Goal: Contribute content: Contribute content

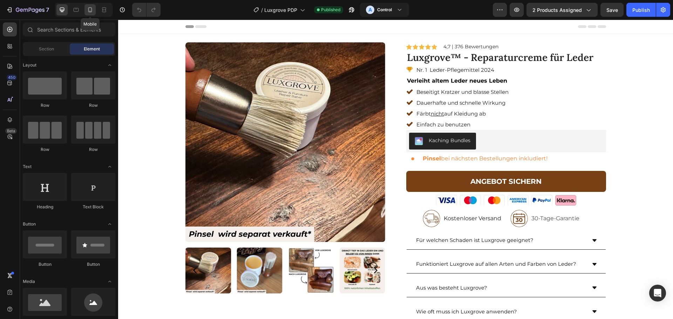
click at [91, 9] on icon at bounding box center [90, 9] width 7 height 7
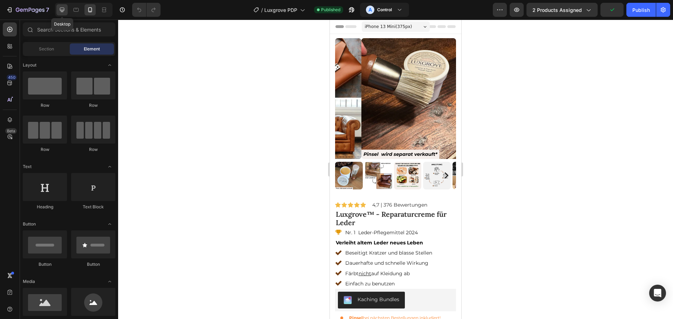
click at [64, 9] on icon at bounding box center [62, 10] width 5 height 5
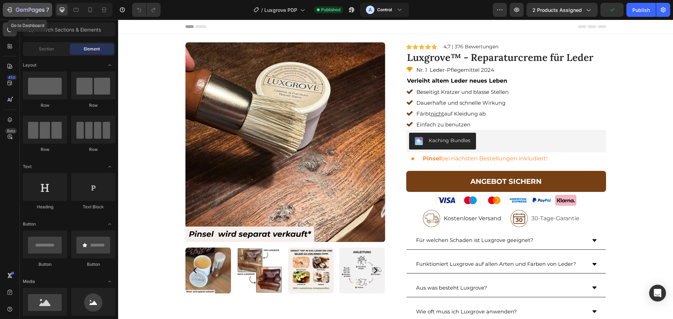
click at [11, 8] on icon "button" at bounding box center [10, 9] width 3 height 5
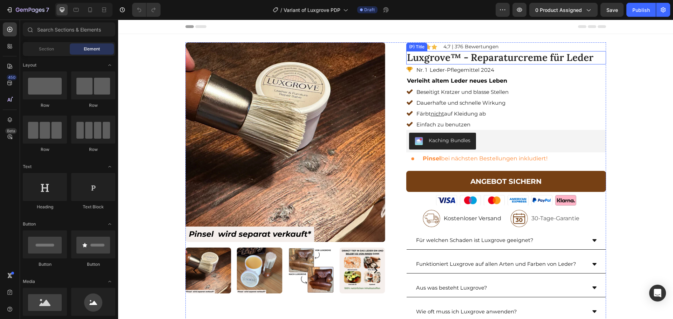
click at [536, 59] on h2 "Luxgrove™ - Reparaturcreme für Leder" at bounding box center [506, 57] width 200 height 13
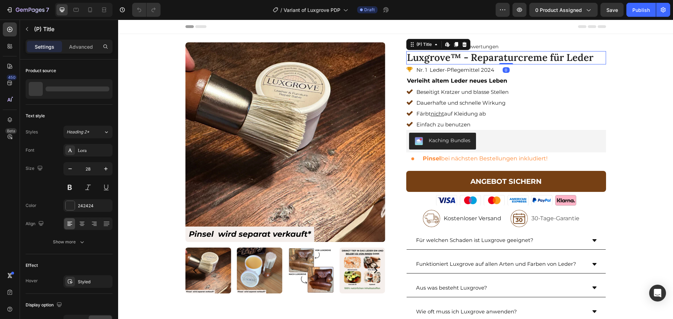
click at [541, 55] on h2 "Luxgrove™ - Reparaturcreme für Leder" at bounding box center [506, 57] width 200 height 13
click at [26, 32] on icon "button" at bounding box center [27, 29] width 6 height 6
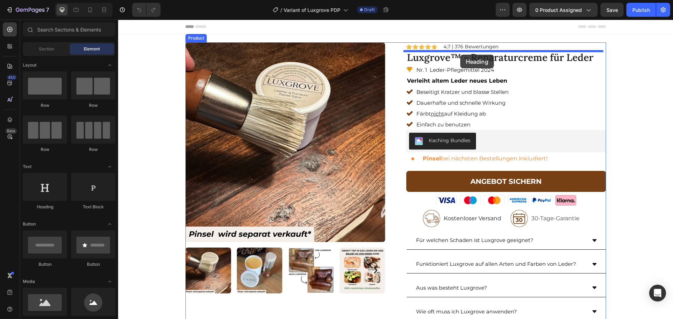
drag, startPoint x: 183, startPoint y: 201, endPoint x: 460, endPoint y: 55, distance: 313.6
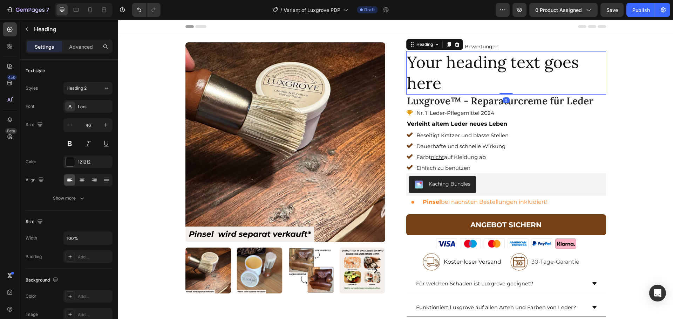
click at [439, 76] on h2 "Your heading text goes here" at bounding box center [506, 72] width 200 height 43
click at [439, 76] on p "Your heading text goes here" at bounding box center [506, 73] width 198 height 42
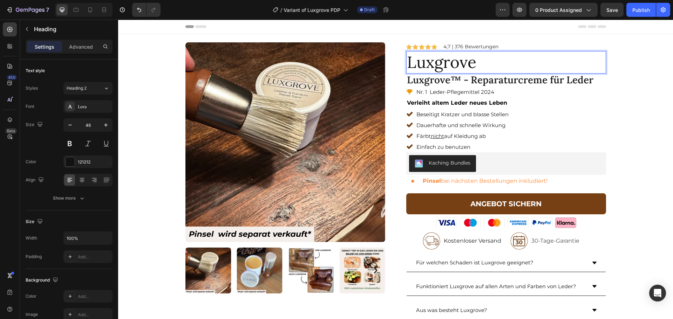
click at [476, 61] on p "Luxgrove" at bounding box center [506, 62] width 198 height 21
click at [473, 62] on p "Luxgrove" at bounding box center [506, 62] width 198 height 21
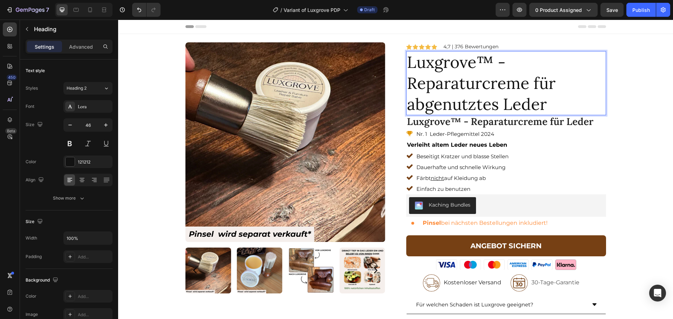
click at [491, 98] on p "Luxgrove™ - Reparaturcreme für abgenutztes Leder" at bounding box center [506, 83] width 198 height 63
click at [67, 126] on icon "button" at bounding box center [70, 125] width 7 height 7
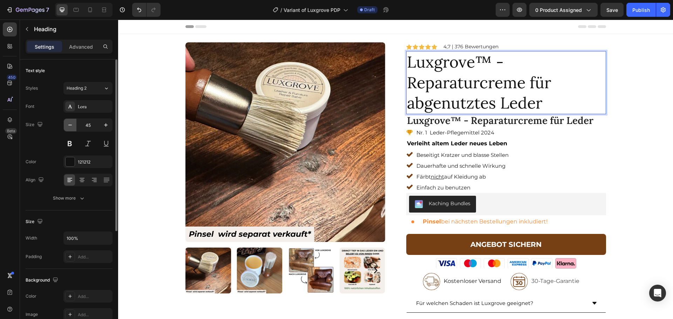
click at [67, 126] on icon "button" at bounding box center [70, 125] width 7 height 7
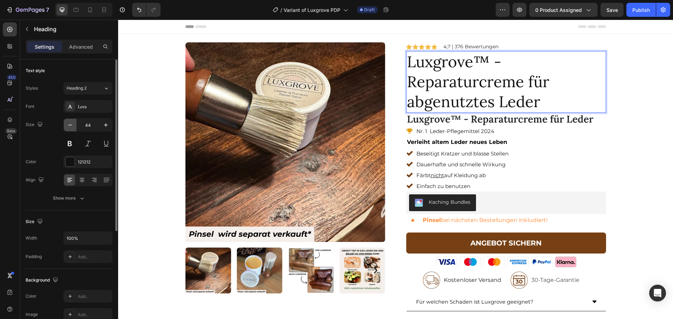
click at [68, 126] on icon "button" at bounding box center [70, 125] width 7 height 7
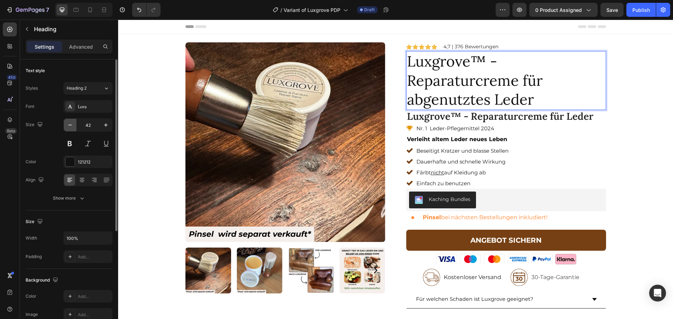
click at [68, 126] on icon "button" at bounding box center [70, 125] width 7 height 7
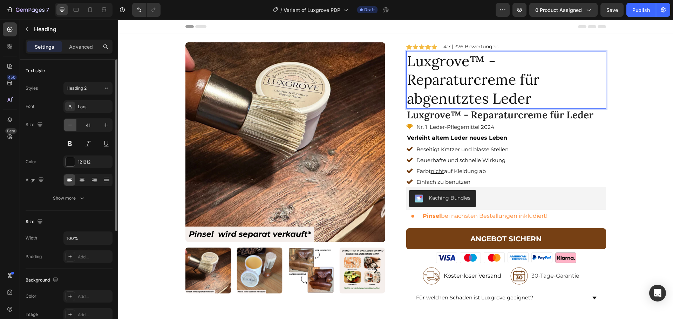
click at [68, 126] on icon "button" at bounding box center [70, 125] width 7 height 7
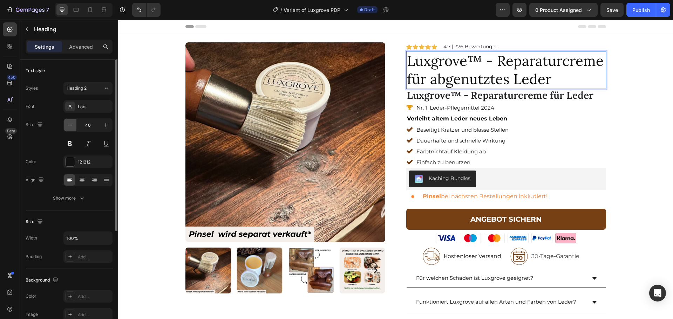
click at [68, 126] on icon "button" at bounding box center [70, 125] width 7 height 7
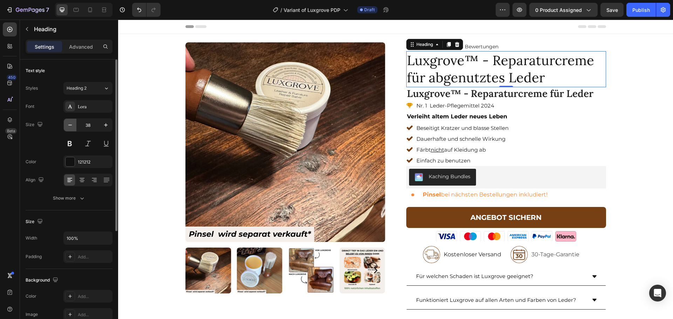
click at [68, 126] on icon "button" at bounding box center [70, 125] width 7 height 7
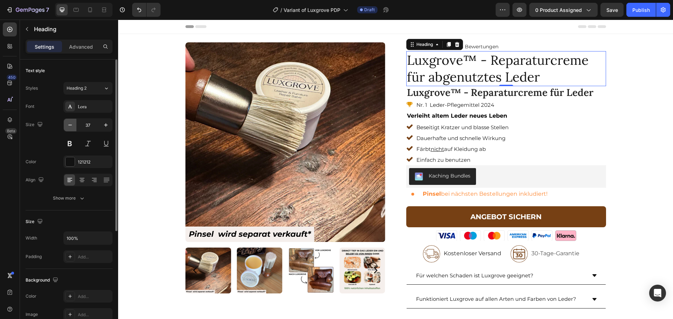
click at [68, 126] on icon "button" at bounding box center [70, 125] width 7 height 7
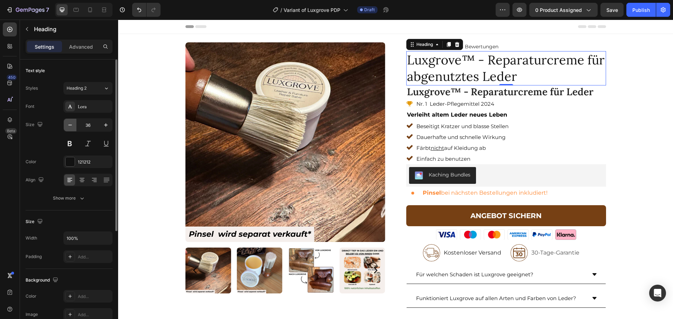
click at [68, 126] on icon "button" at bounding box center [70, 125] width 7 height 7
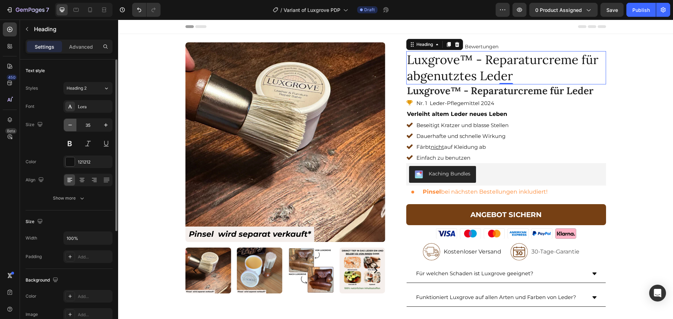
click at [68, 126] on icon "button" at bounding box center [70, 125] width 7 height 7
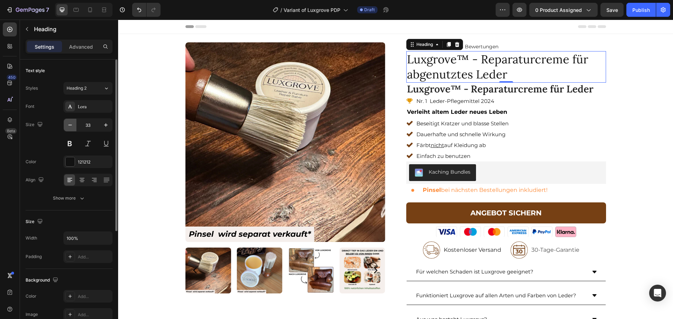
click at [68, 126] on icon "button" at bounding box center [70, 125] width 7 height 7
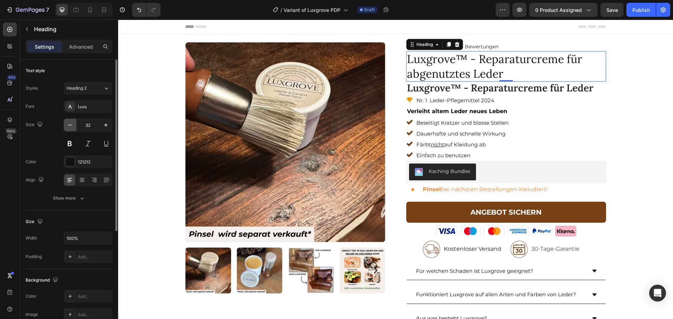
click at [68, 126] on icon "button" at bounding box center [70, 125] width 7 height 7
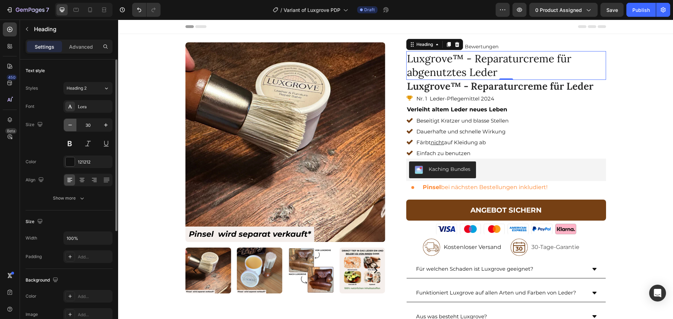
click at [68, 126] on icon "button" at bounding box center [70, 125] width 7 height 7
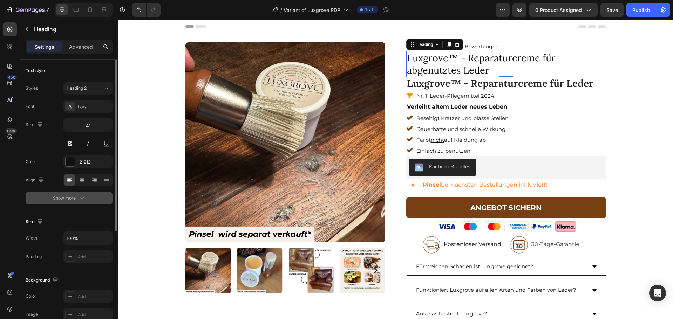
click at [79, 202] on icon "button" at bounding box center [82, 198] width 7 height 7
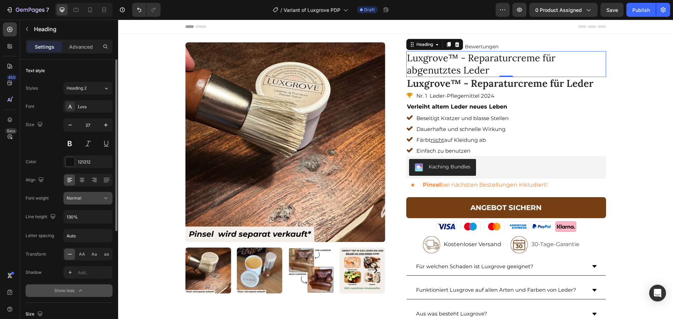
click at [91, 196] on div "Normal" at bounding box center [85, 198] width 36 height 6
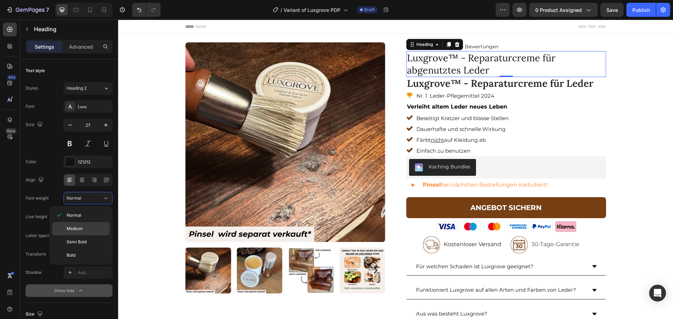
click at [85, 236] on div "Medium" at bounding box center [80, 242] width 57 height 13
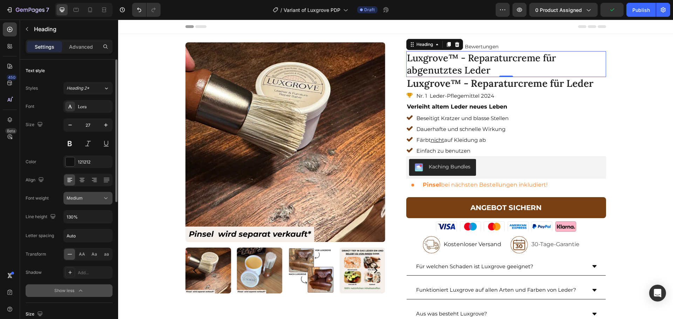
click at [93, 200] on div "Medium" at bounding box center [85, 198] width 36 height 6
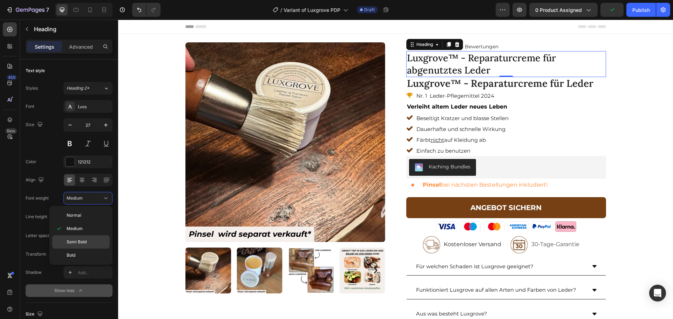
click at [85, 239] on span "Semi Bold" at bounding box center [77, 242] width 20 height 6
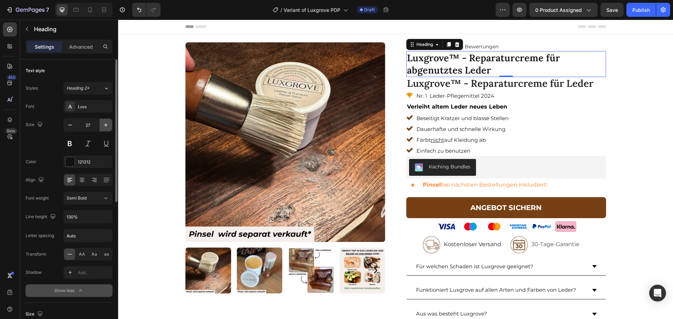
click at [104, 125] on icon "button" at bounding box center [105, 125] width 7 height 7
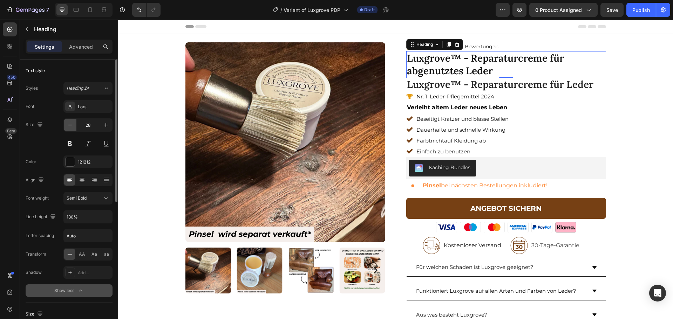
click at [70, 128] on icon "button" at bounding box center [70, 125] width 7 height 7
type input "27"
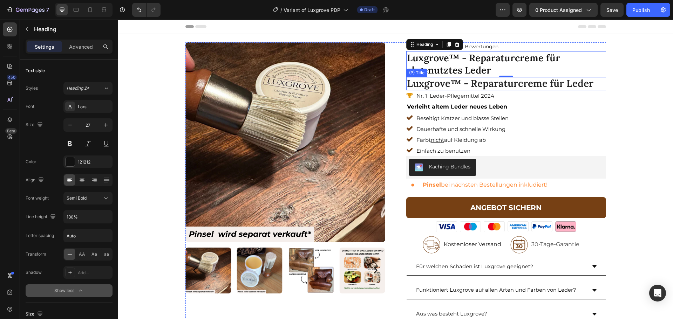
click at [535, 84] on h2 "Luxgrove™ - Reparaturcreme für Leder" at bounding box center [506, 83] width 200 height 13
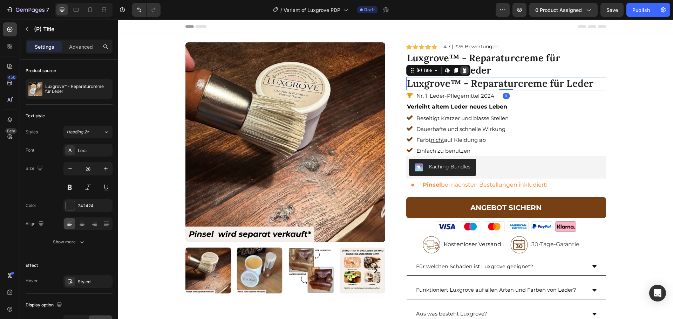
click at [462, 70] on icon at bounding box center [465, 71] width 6 height 6
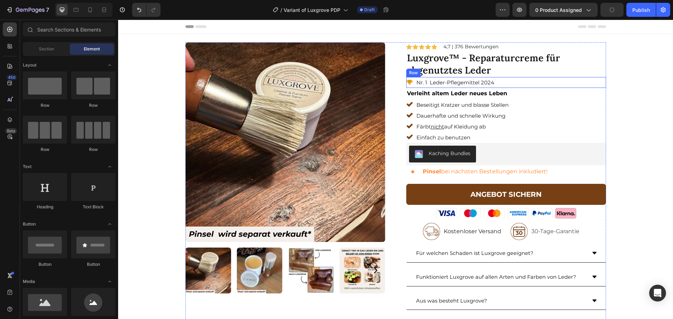
click at [501, 86] on div "Icon Nr. 1 Leder-Pflegemittel 2024 Text Block Row" at bounding box center [506, 82] width 200 height 11
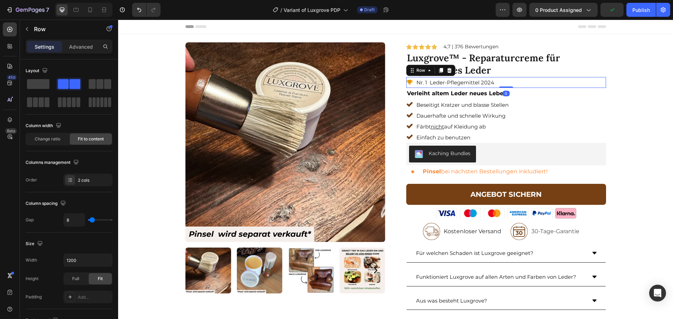
click at [451, 69] on div "Row" at bounding box center [430, 70] width 49 height 11
click at [449, 70] on icon at bounding box center [450, 71] width 6 height 6
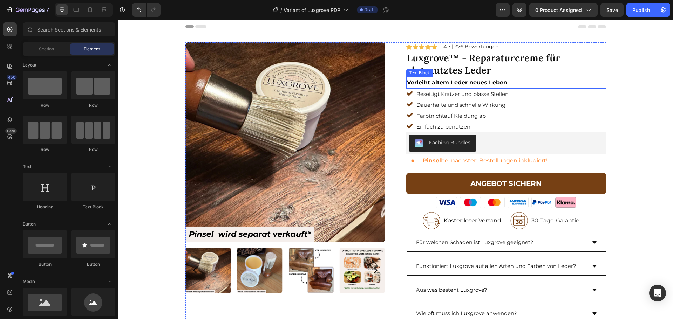
click at [510, 83] on p "Verleiht altem Leder neues Leben" at bounding box center [506, 83] width 198 height 10
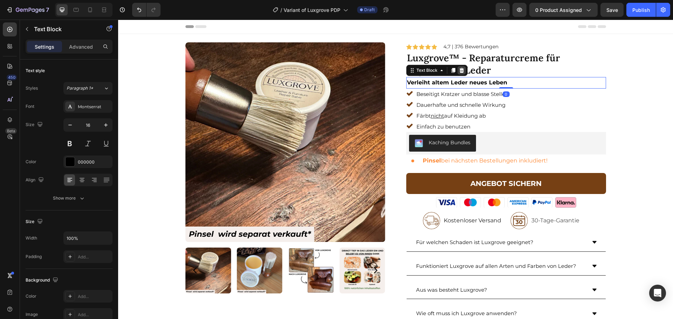
click at [462, 70] on div at bounding box center [462, 70] width 8 height 8
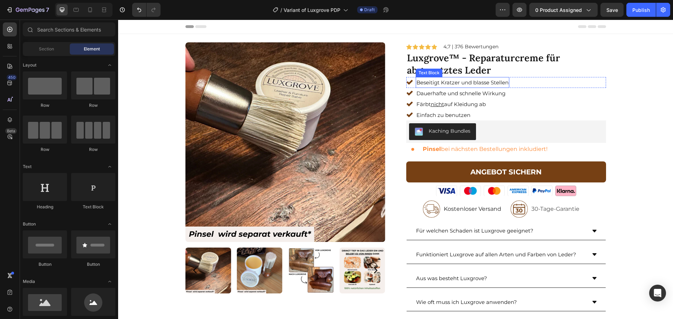
click at [459, 82] on p "Beseitigt Kratzer und blasse Stellen" at bounding box center [463, 82] width 92 height 9
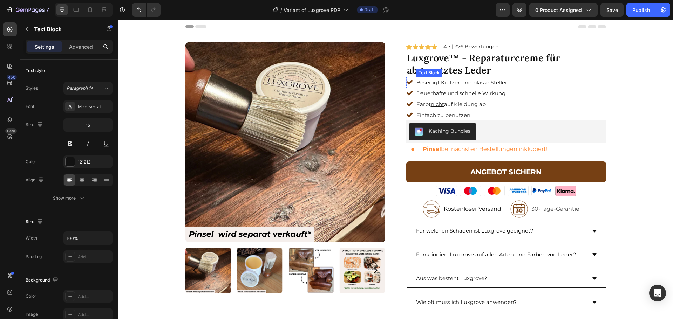
click at [459, 82] on p "Beseitigt Kratzer und blasse Stellen" at bounding box center [463, 82] width 92 height 9
click at [459, 95] on p "Dauerhafte und schnelle Wirkung" at bounding box center [461, 93] width 89 height 9
click at [460, 106] on p "Färbt nicht auf Kleidung ab" at bounding box center [451, 104] width 69 height 9
click at [448, 105] on p "Färbt nicht auf Kleidung ab" at bounding box center [451, 104] width 69 height 9
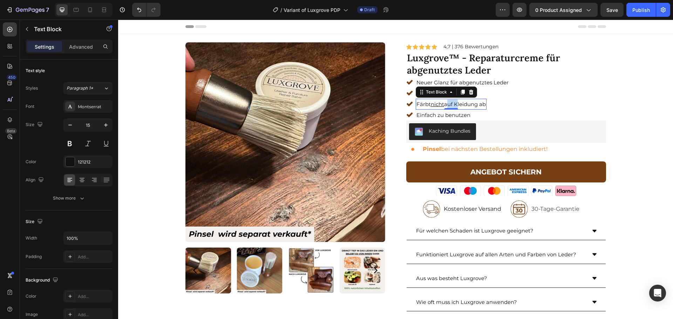
click at [448, 105] on p "Färbt nicht auf Kleidung ab" at bounding box center [451, 104] width 69 height 9
click at [456, 115] on p "Einfach zu benutzen" at bounding box center [444, 114] width 54 height 9
click at [448, 120] on p "Einfach zu benutzen" at bounding box center [444, 114] width 54 height 9
click at [407, 116] on icon at bounding box center [410, 115] width 6 height 5
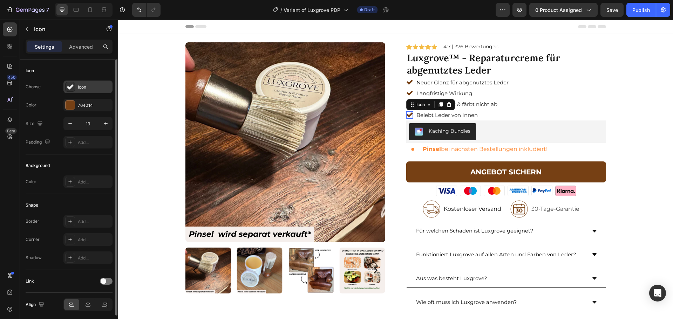
click at [78, 87] on div "Icon" at bounding box center [94, 87] width 33 height 6
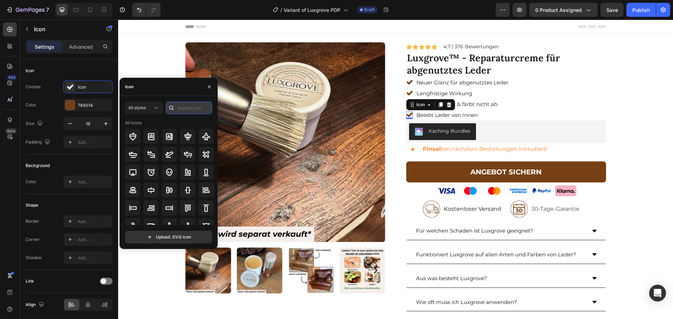
click at [181, 110] on input "text" at bounding box center [189, 108] width 46 height 13
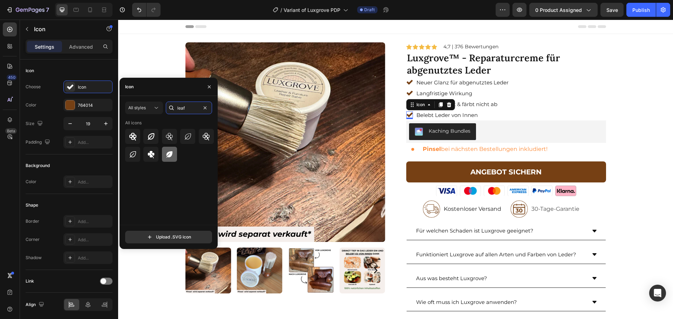
type input "leaf"
click at [172, 155] on icon at bounding box center [170, 154] width 6 height 6
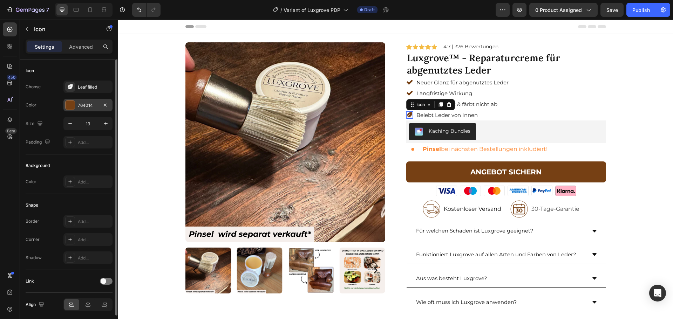
click at [92, 102] on div "764014" at bounding box center [88, 105] width 20 height 6
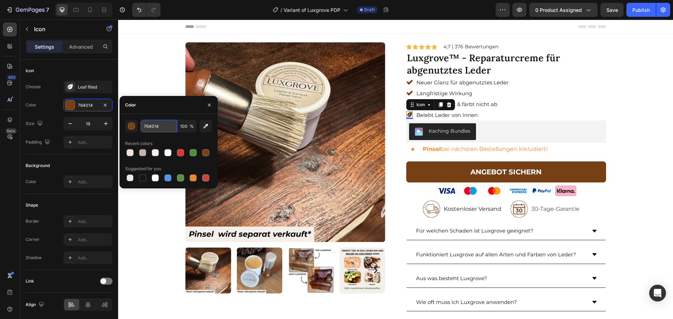
click at [155, 128] on input "764014" at bounding box center [159, 126] width 36 height 13
paste input "#00FA9A"
paste input "#32CD32"
type input "#32CD32"
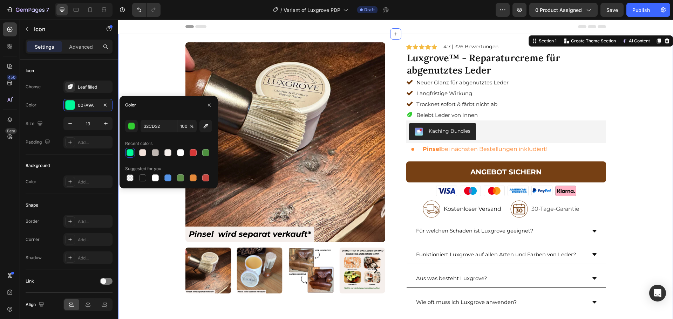
click at [157, 62] on div "Product Images Icon Icon Icon Icon Icon Icon List Hoz 4,7 | 376 Bewertungen Tex…" at bounding box center [395, 188] width 544 height 293
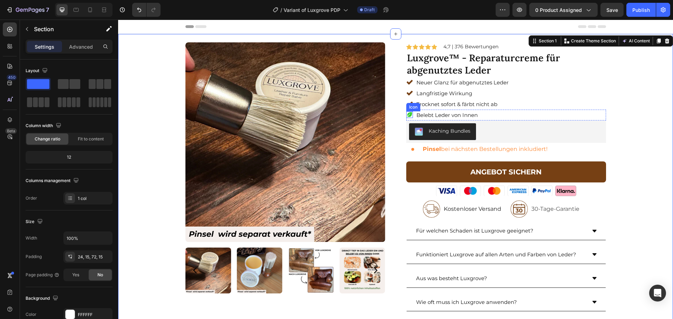
click at [407, 113] on icon at bounding box center [409, 114] width 5 height 5
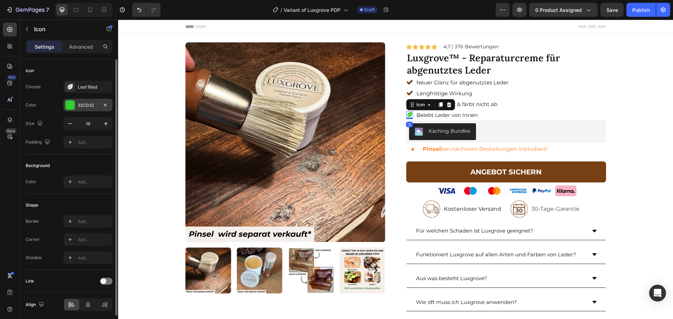
click at [80, 107] on div "32CD32" at bounding box center [88, 105] width 20 height 6
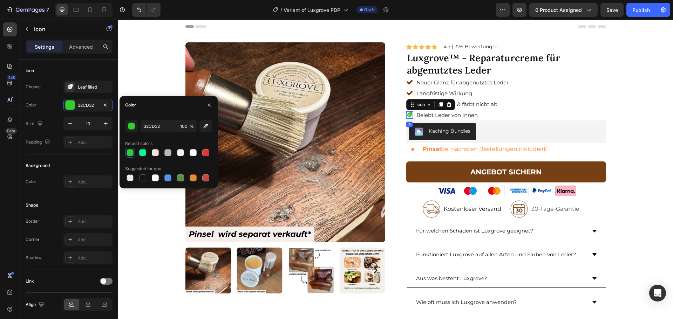
click at [155, 120] on div "32CD32 100 % Recent colors Suggested for you" at bounding box center [169, 151] width 98 height 74
click at [155, 127] on input "32CD32" at bounding box center [159, 126] width 36 height 13
paste input "#228B2"
type input "#228B22"
click at [160, 55] on div "Product Images Icon Icon Icon Icon Icon Icon List Hoz 4,7 | 376 Bewertungen Tex…" at bounding box center [395, 188] width 544 height 293
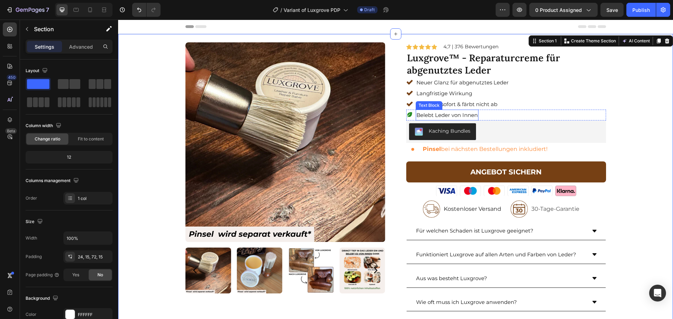
click at [422, 113] on p "Belebt Leder von Innen" at bounding box center [447, 114] width 61 height 9
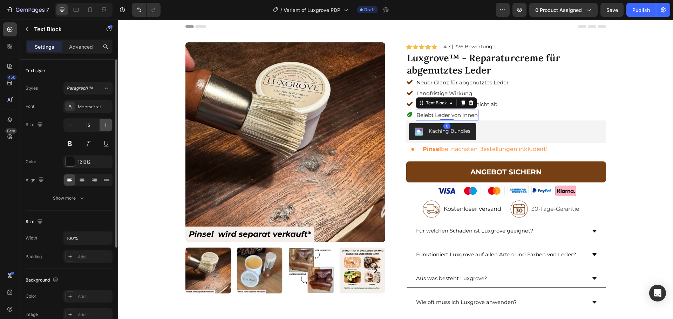
click at [107, 124] on icon "button" at bounding box center [105, 125] width 7 height 7
type input "16"
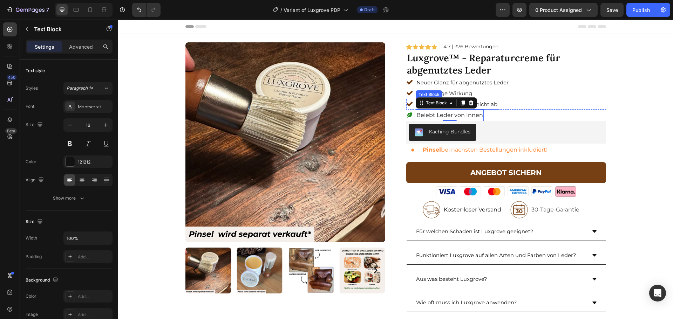
click at [484, 107] on p "Trocknet sofort & färbt nicht ab" at bounding box center [457, 104] width 81 height 9
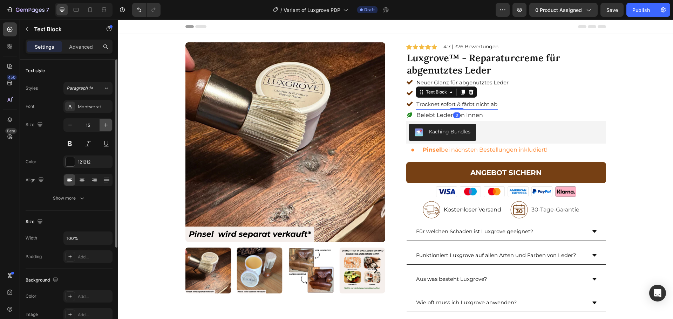
click at [104, 126] on icon "button" at bounding box center [105, 125] width 7 height 7
type input "16"
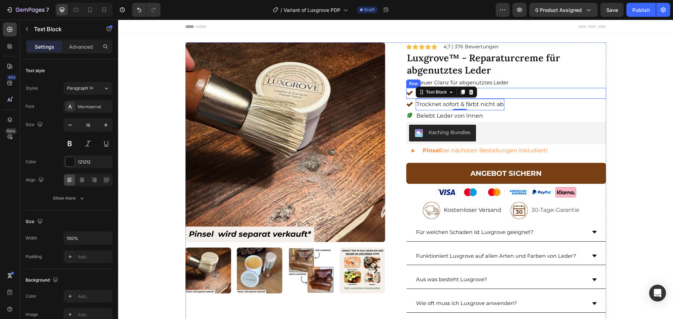
click at [482, 93] on div "Icon Langfristige Wirkung Text Block Row" at bounding box center [506, 93] width 200 height 11
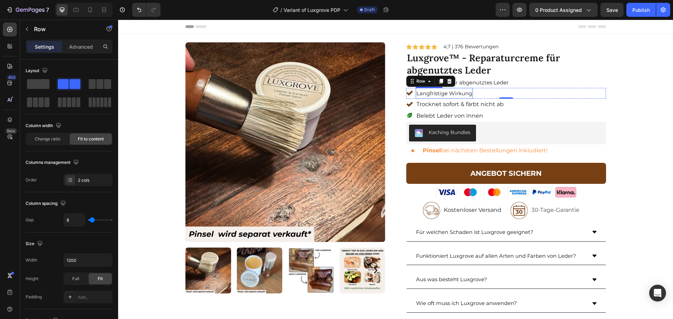
click at [456, 93] on p "Langfristige Wirkung" at bounding box center [445, 93] width 56 height 9
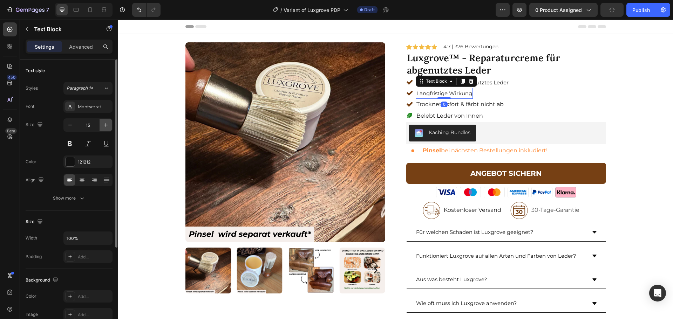
click at [105, 123] on icon "button" at bounding box center [105, 125] width 7 height 7
type input "16"
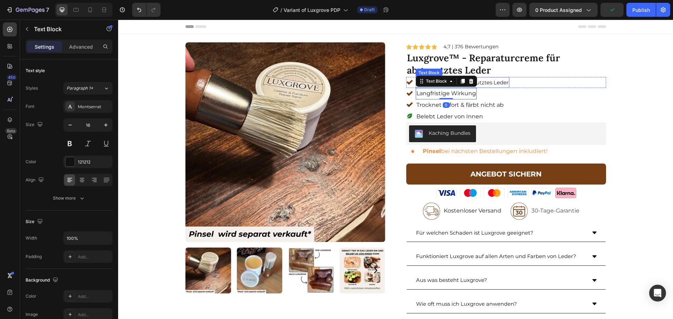
click at [500, 81] on p "Neuer Glanz für abgenutztes Leder" at bounding box center [463, 82] width 92 height 9
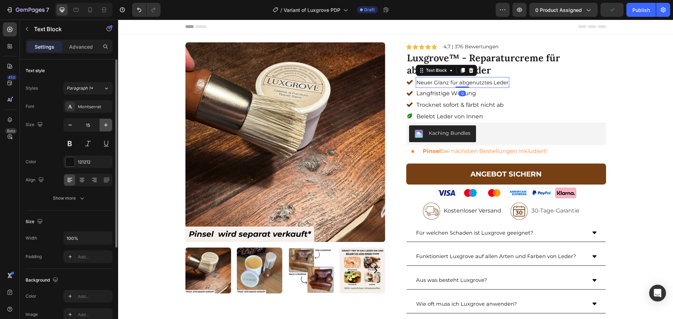
click at [102, 124] on icon "button" at bounding box center [105, 125] width 7 height 7
type input "16"
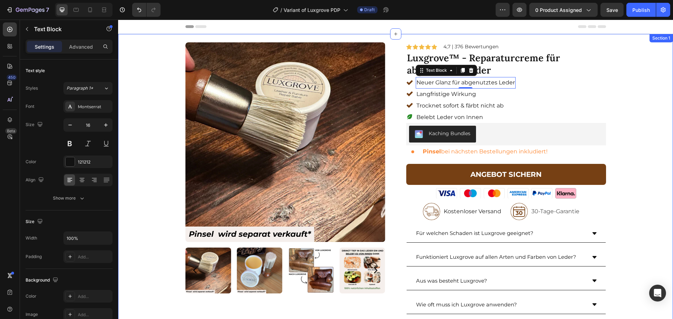
click at [151, 123] on div "Product Images Icon Icon Icon Icon Icon Icon List Hoz 4,7 | 376 Bewertungen Tex…" at bounding box center [395, 190] width 544 height 296
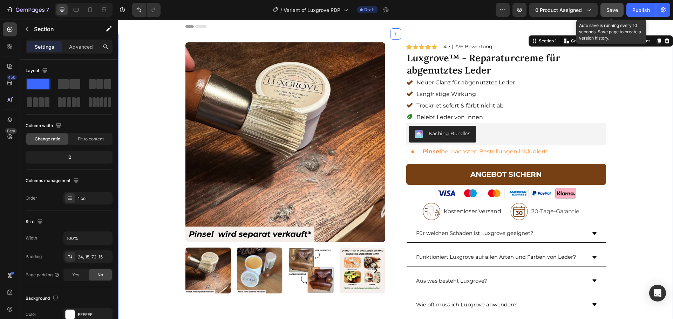
drag, startPoint x: 611, startPoint y: 14, endPoint x: 449, endPoint y: 36, distance: 163.1
click at [611, 14] on button "Save" at bounding box center [612, 10] width 23 height 14
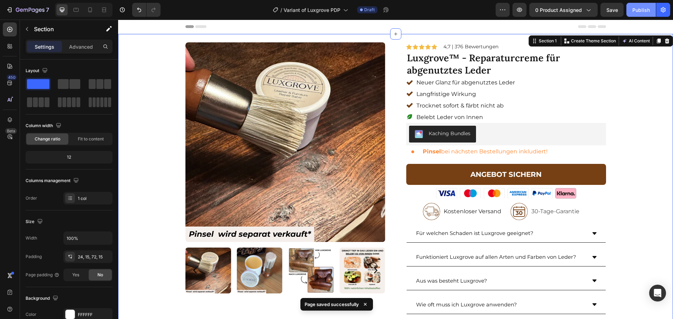
click at [639, 11] on div "Publish" at bounding box center [641, 9] width 18 height 7
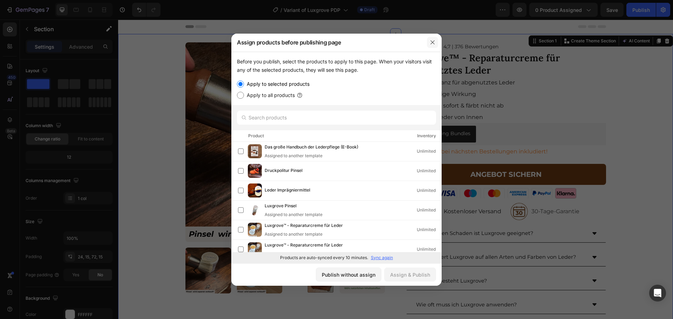
drag, startPoint x: 314, startPoint y: 28, endPoint x: 433, endPoint y: 48, distance: 119.8
click at [433, 48] on div at bounding box center [433, 42] width 18 height 18
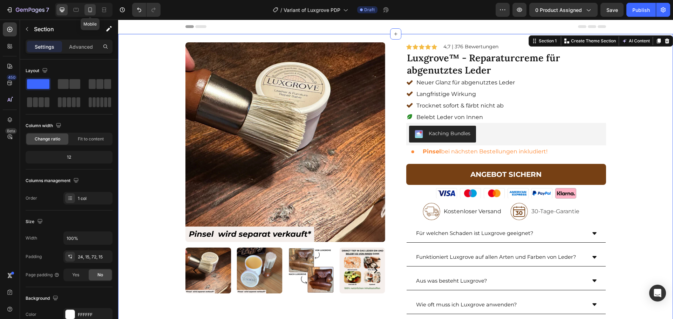
click at [90, 6] on icon at bounding box center [90, 9] width 7 height 7
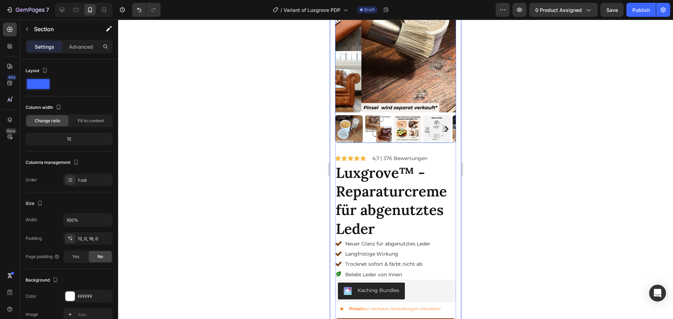
scroll to position [70, 0]
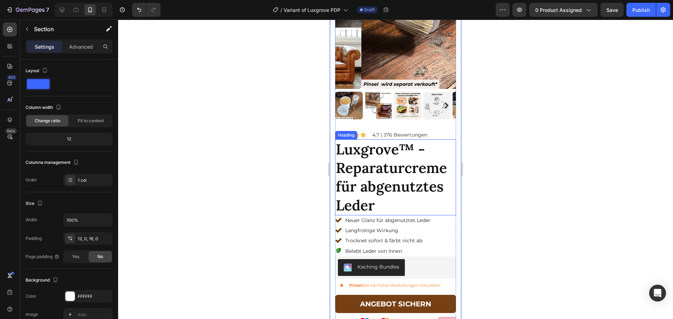
click at [391, 171] on p "Luxgrove™ - Reparaturcreme für abgenutztes Leder" at bounding box center [396, 177] width 120 height 75
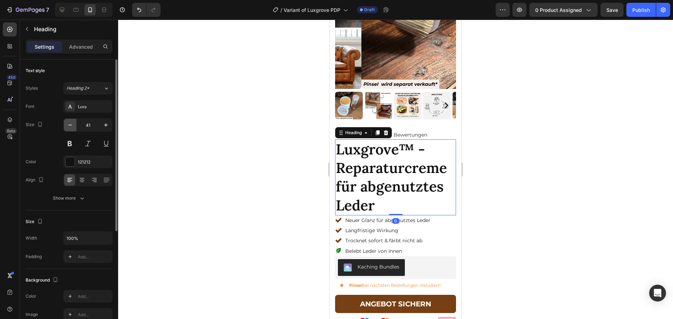
click at [70, 126] on icon "button" at bounding box center [70, 125] width 7 height 7
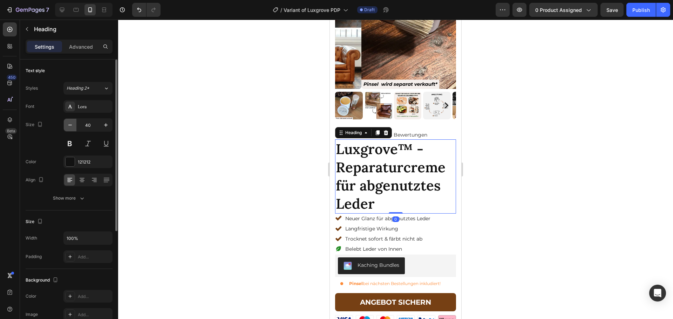
click at [70, 126] on icon "button" at bounding box center [70, 125] width 7 height 7
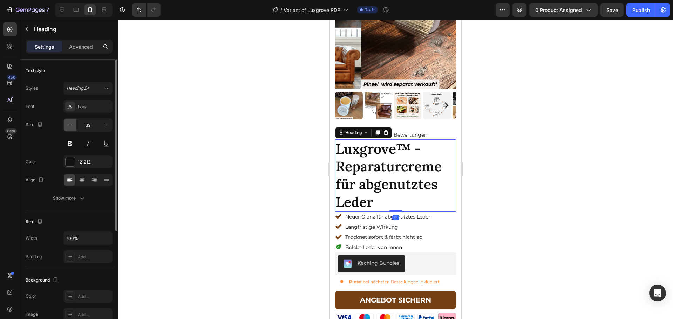
click at [70, 126] on icon "button" at bounding box center [70, 125] width 7 height 7
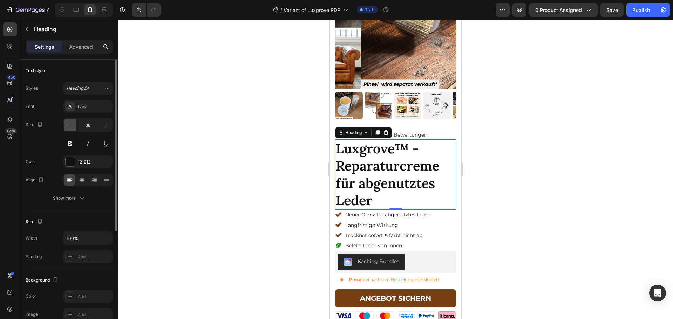
click at [70, 126] on icon "button" at bounding box center [70, 125] width 7 height 7
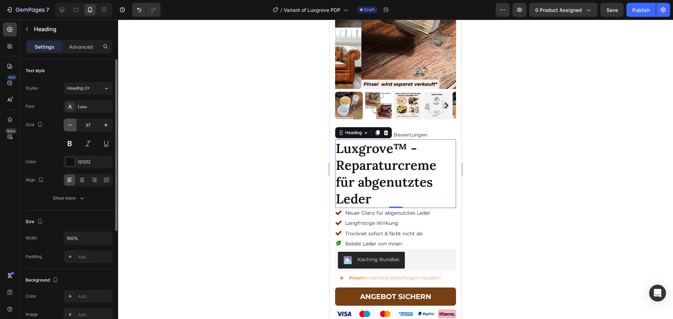
click at [70, 126] on icon "button" at bounding box center [70, 125] width 7 height 7
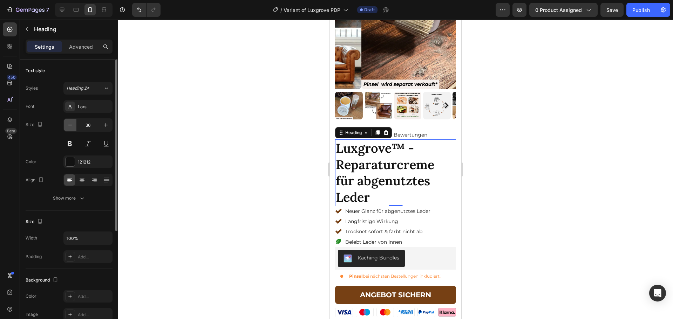
click at [70, 126] on icon "button" at bounding box center [70, 125] width 7 height 7
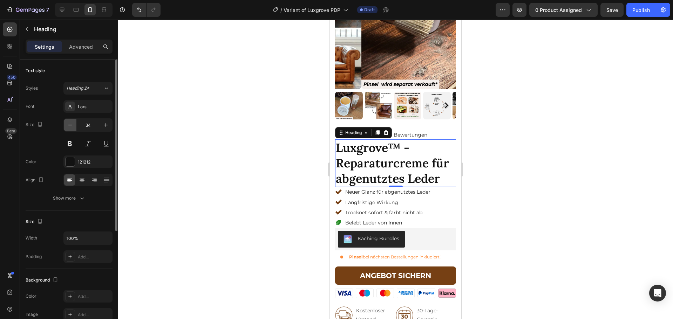
click at [70, 126] on icon "button" at bounding box center [70, 125] width 7 height 7
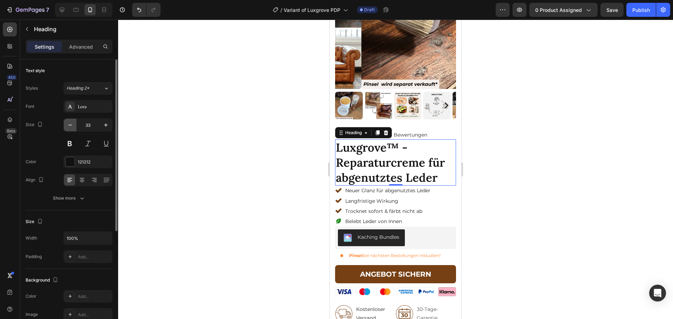
click at [70, 126] on icon "button" at bounding box center [70, 125] width 7 height 7
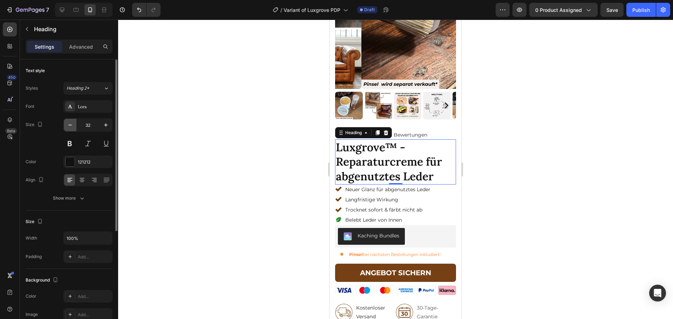
click at [70, 126] on icon "button" at bounding box center [70, 125] width 7 height 7
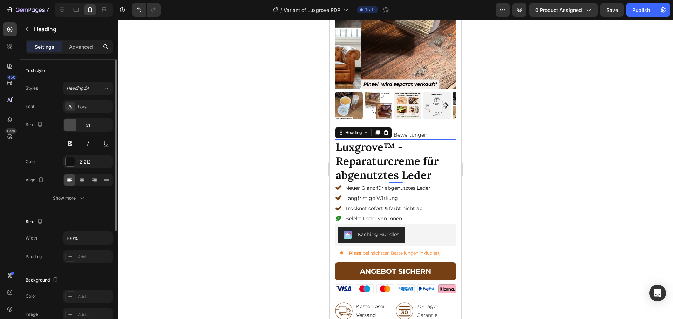
click at [70, 126] on icon "button" at bounding box center [70, 125] width 7 height 7
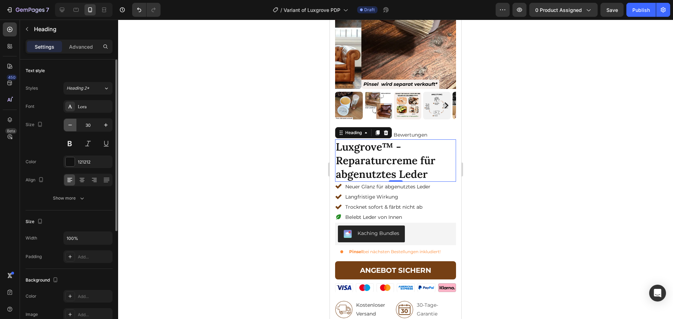
click at [70, 126] on icon "button" at bounding box center [70, 125] width 7 height 7
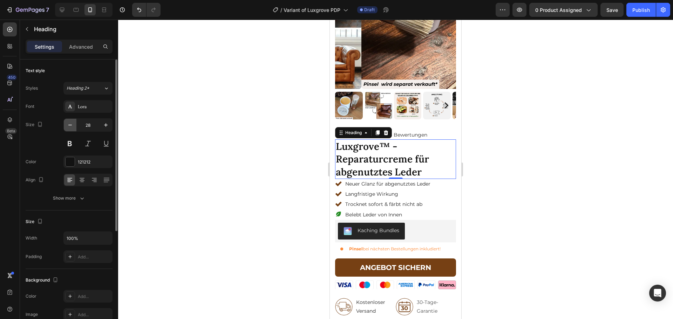
click at [70, 126] on icon "button" at bounding box center [70, 125] width 7 height 7
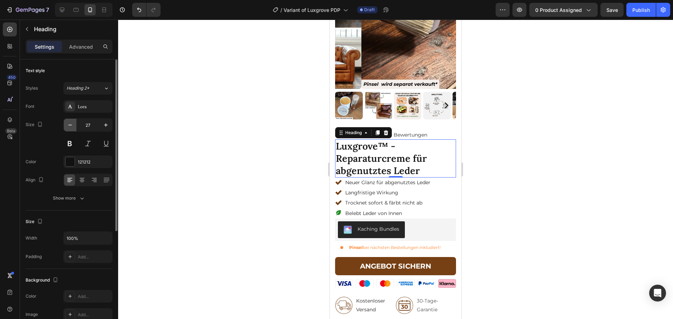
click at [70, 126] on icon "button" at bounding box center [70, 125] width 7 height 7
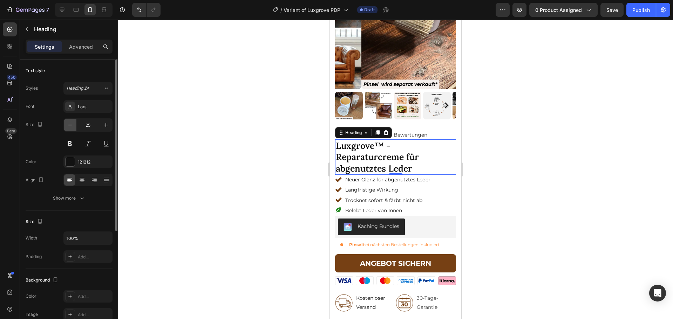
click at [70, 126] on icon "button" at bounding box center [70, 125] width 7 height 7
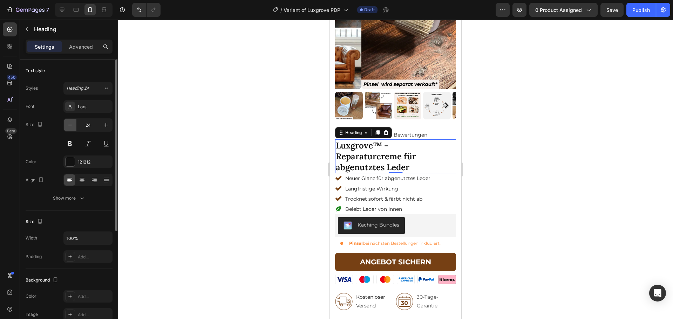
click at [70, 126] on icon "button" at bounding box center [70, 125] width 7 height 7
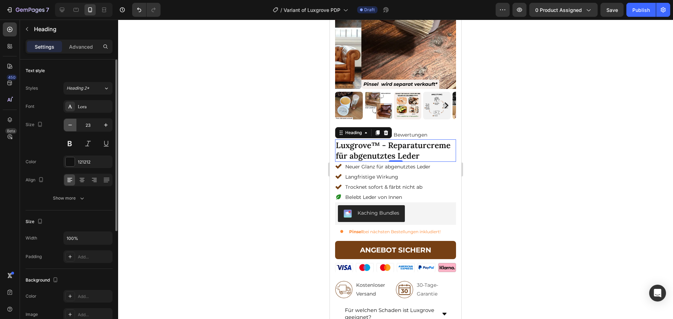
click at [70, 126] on icon "button" at bounding box center [70, 125] width 7 height 7
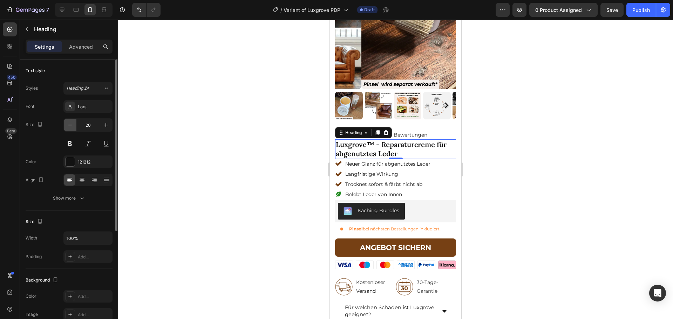
click at [70, 126] on icon "button" at bounding box center [70, 125] width 7 height 7
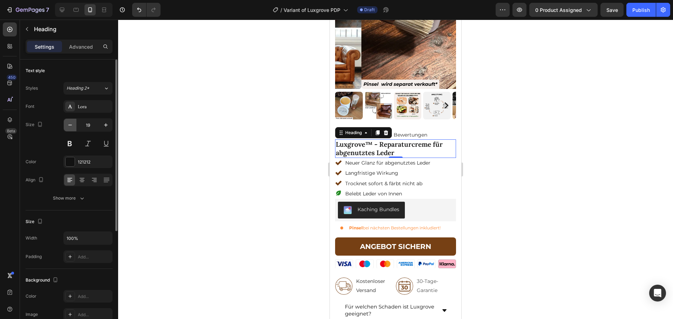
click at [70, 126] on icon "button" at bounding box center [70, 125] width 7 height 7
type input "18"
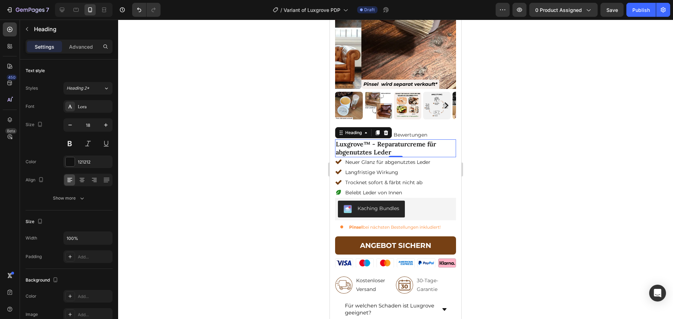
click at [241, 129] on div at bounding box center [395, 170] width 555 height 300
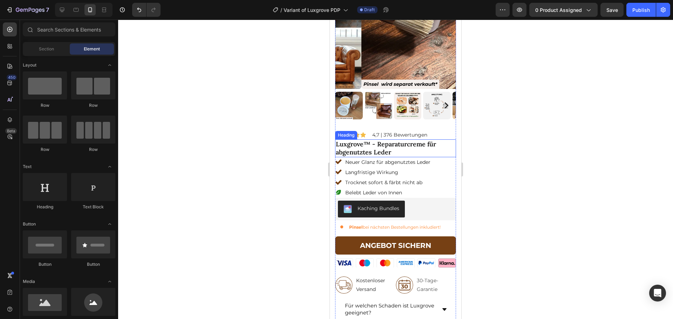
click at [386, 143] on p "Luxgrove™ - Reparaturcreme für abgenutztes Leder" at bounding box center [396, 148] width 120 height 16
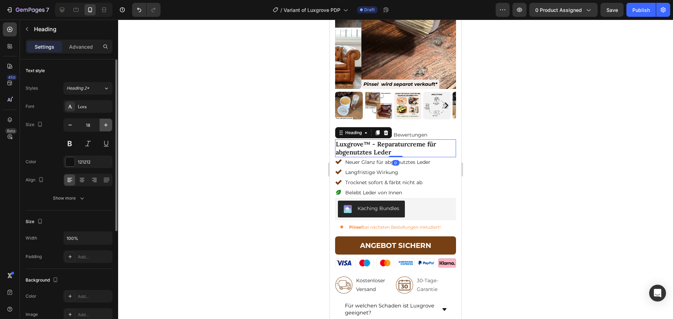
click at [109, 127] on icon "button" at bounding box center [105, 125] width 7 height 7
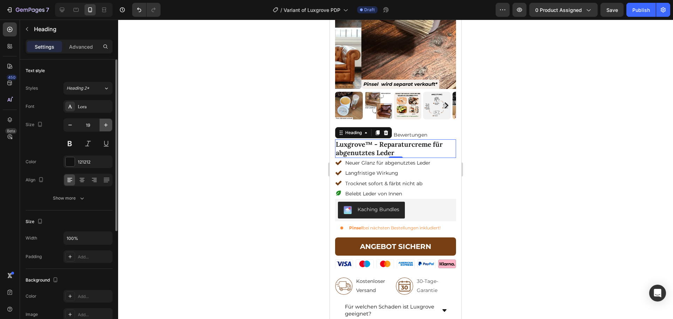
click at [109, 127] on icon "button" at bounding box center [105, 125] width 7 height 7
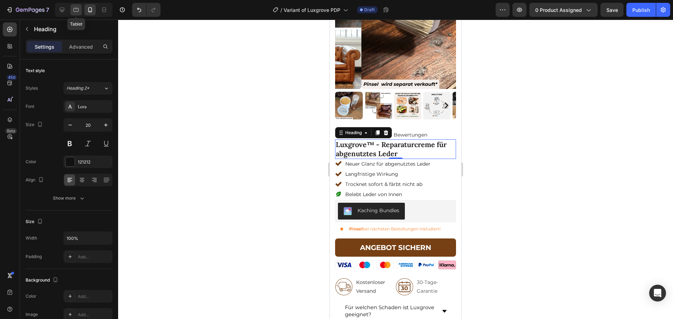
click at [76, 11] on icon at bounding box center [76, 9] width 7 height 7
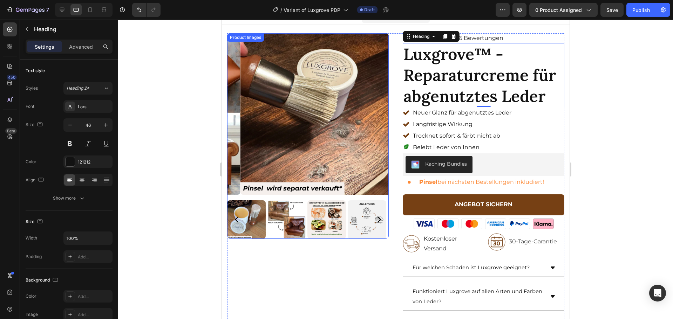
scroll to position [8, 0]
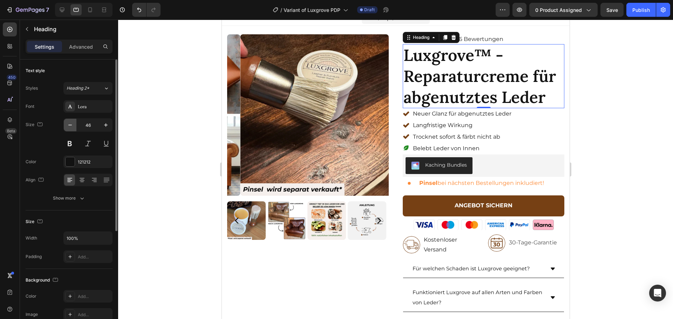
click at [70, 127] on icon "button" at bounding box center [70, 125] width 7 height 7
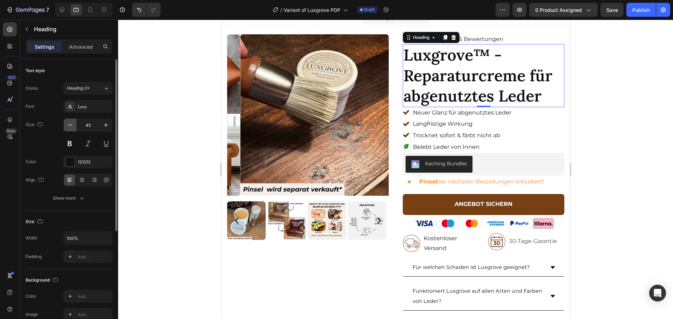
click at [70, 127] on icon "button" at bounding box center [70, 125] width 7 height 7
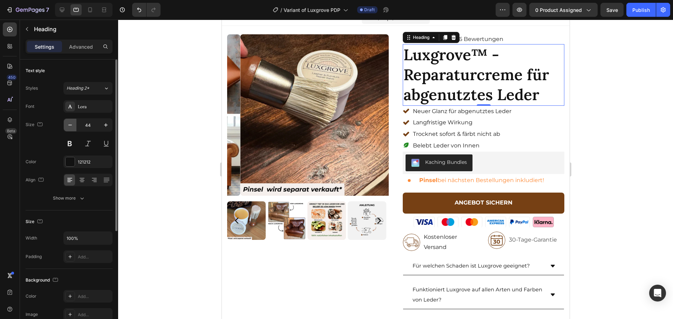
click at [70, 127] on icon "button" at bounding box center [70, 125] width 7 height 7
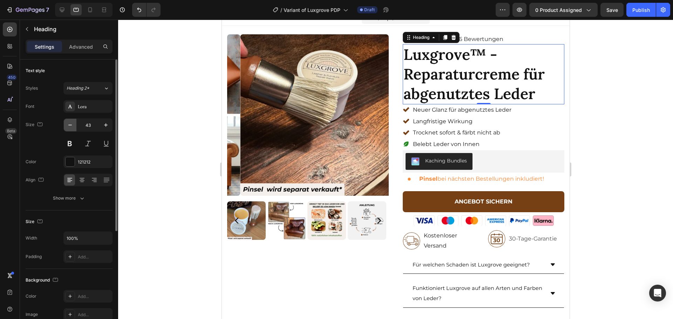
click at [70, 127] on icon "button" at bounding box center [70, 125] width 7 height 7
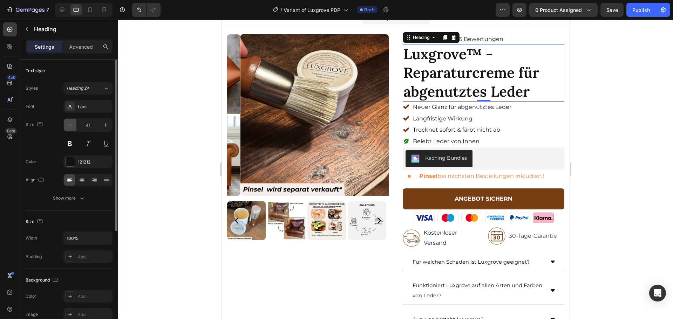
click at [70, 127] on icon "button" at bounding box center [70, 125] width 7 height 7
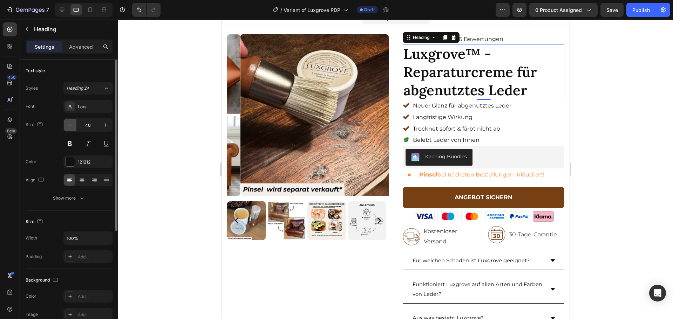
click at [70, 127] on icon "button" at bounding box center [70, 125] width 7 height 7
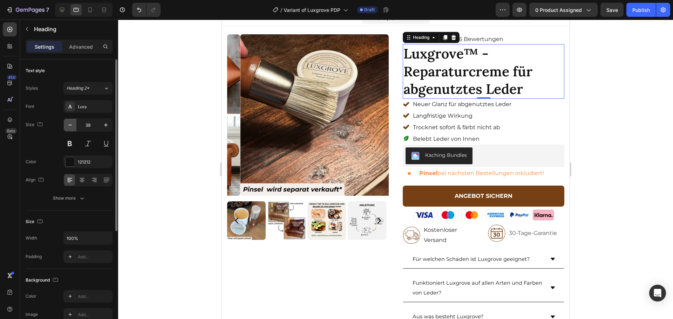
click at [70, 127] on icon "button" at bounding box center [70, 125] width 7 height 7
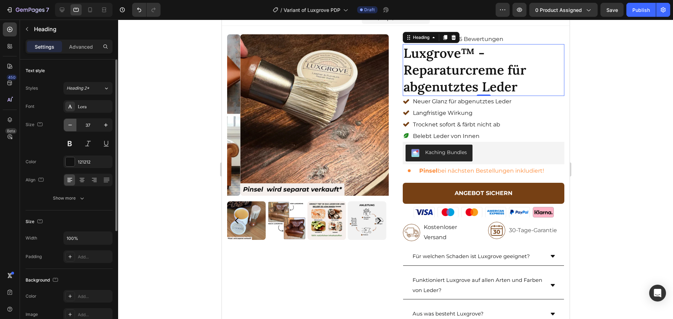
click at [70, 127] on icon "button" at bounding box center [70, 125] width 7 height 7
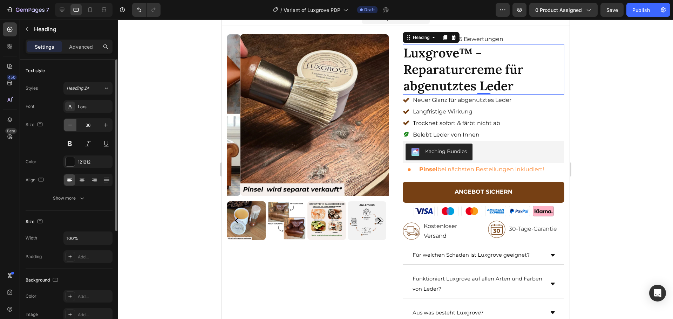
click at [70, 127] on icon "button" at bounding box center [70, 125] width 7 height 7
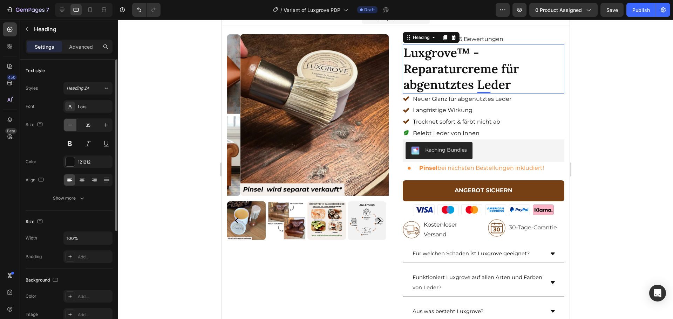
click at [70, 127] on icon "button" at bounding box center [70, 125] width 7 height 7
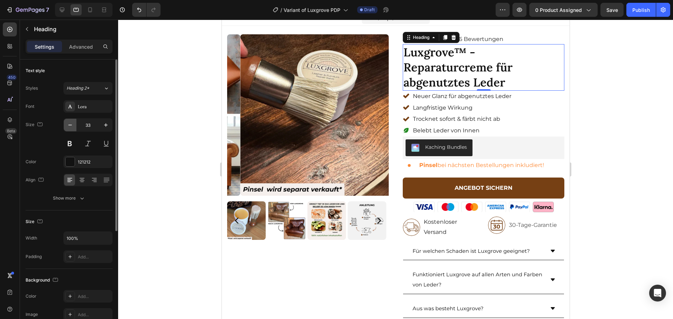
click at [70, 127] on icon "button" at bounding box center [70, 125] width 7 height 7
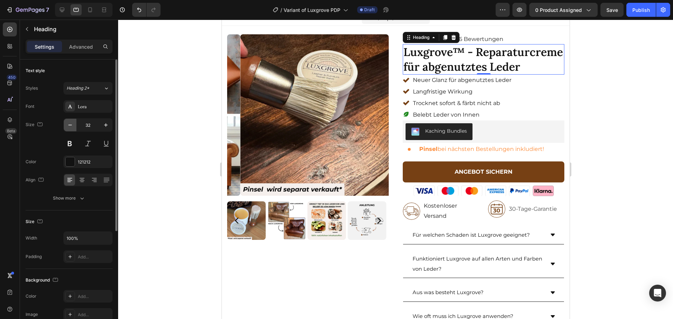
click at [70, 127] on icon "button" at bounding box center [70, 125] width 7 height 7
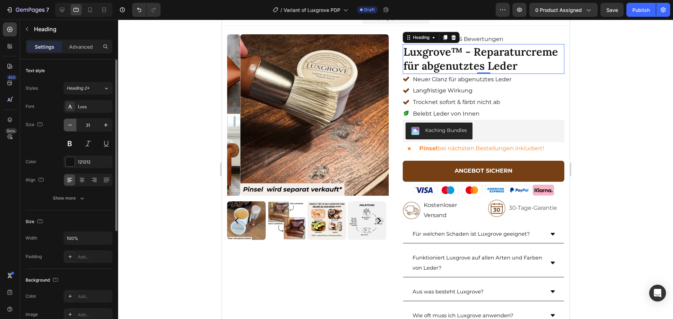
click at [70, 127] on icon "button" at bounding box center [70, 125] width 7 height 7
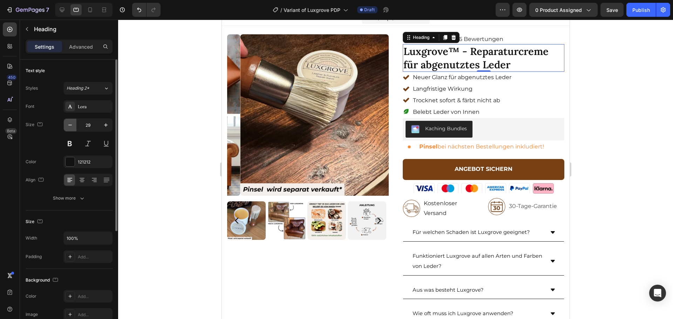
click at [70, 127] on icon "button" at bounding box center [70, 125] width 7 height 7
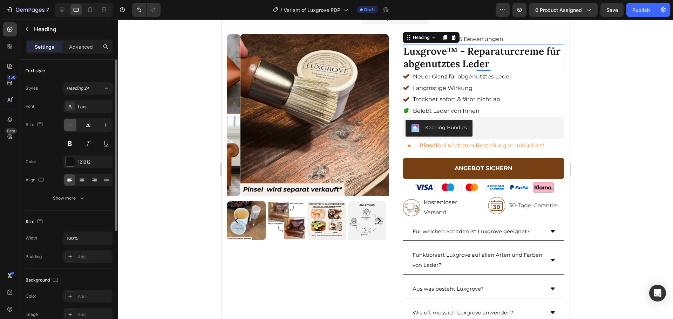
click at [70, 127] on icon "button" at bounding box center [70, 125] width 7 height 7
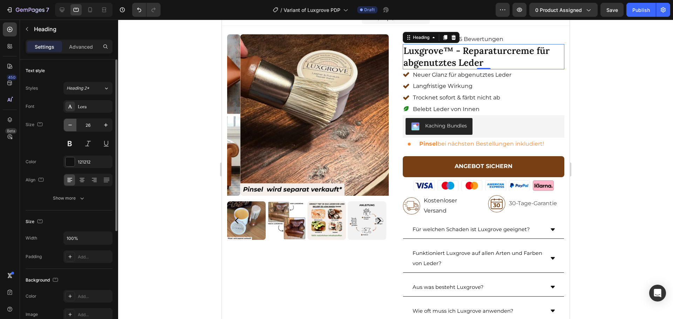
click at [70, 127] on icon "button" at bounding box center [70, 125] width 7 height 7
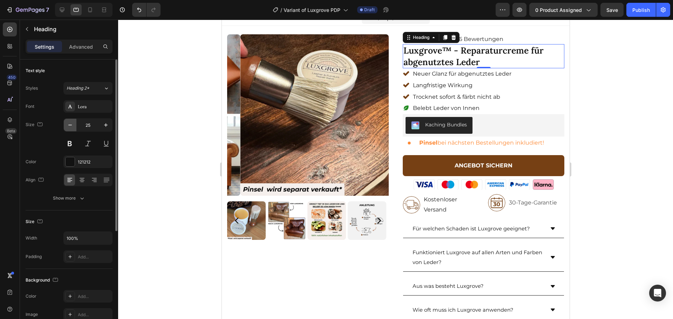
click at [70, 127] on icon "button" at bounding box center [70, 125] width 7 height 7
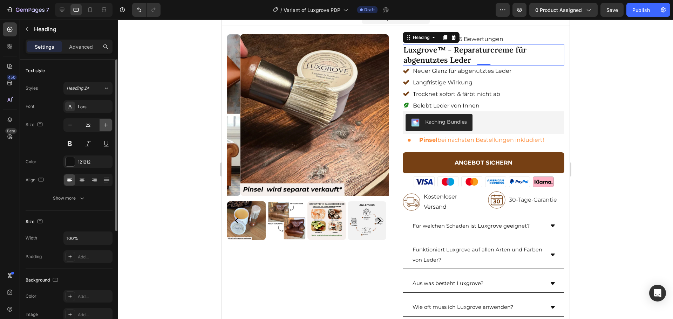
click at [105, 128] on icon "button" at bounding box center [105, 125] width 7 height 7
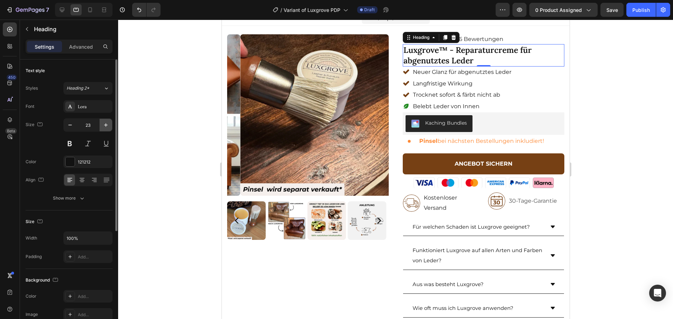
click at [104, 128] on icon "button" at bounding box center [105, 125] width 7 height 7
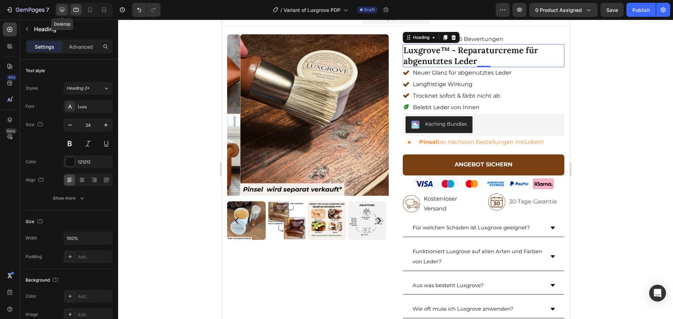
click at [66, 8] on div at bounding box center [61, 9] width 11 height 11
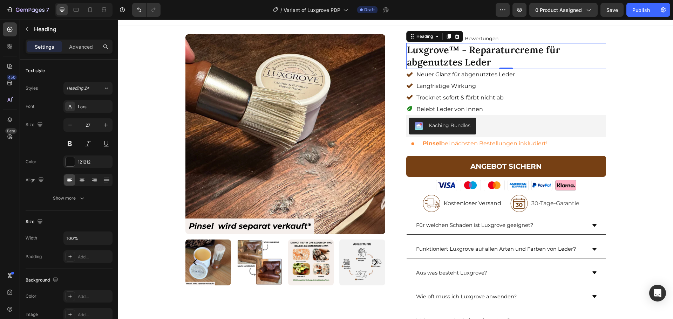
scroll to position [7, 0]
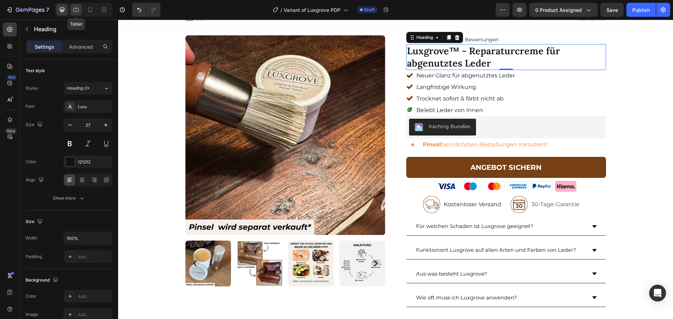
click at [73, 12] on icon at bounding box center [76, 9] width 7 height 7
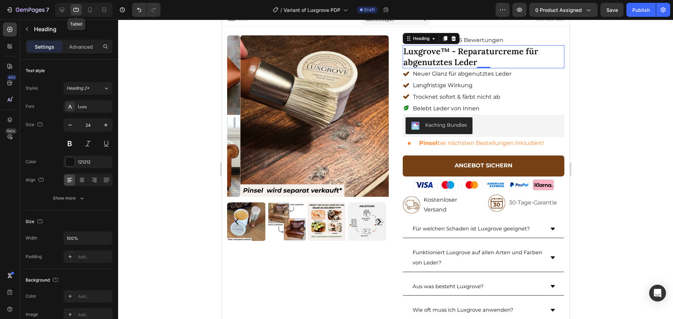
scroll to position [8, 0]
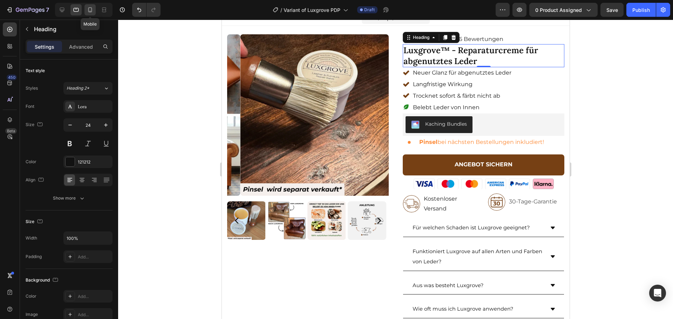
click at [89, 12] on icon at bounding box center [90, 9] width 7 height 7
type input "20"
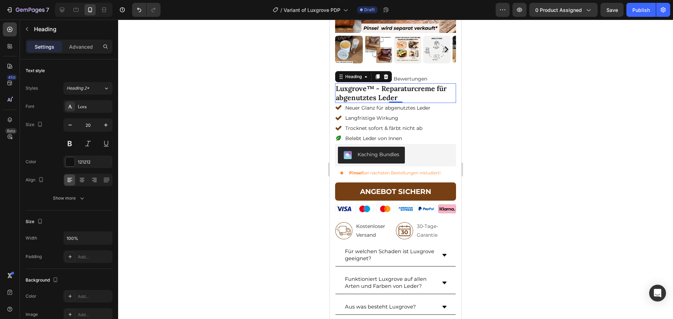
scroll to position [160, 0]
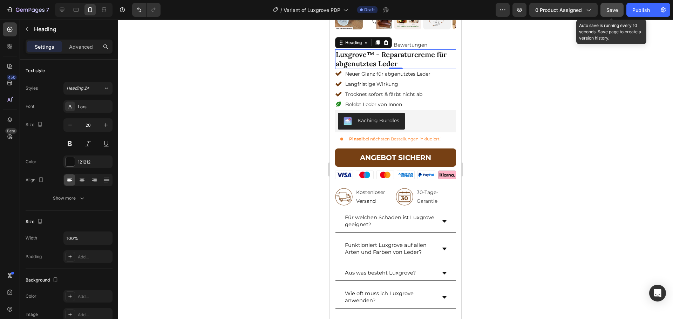
click at [608, 5] on button "Save" at bounding box center [612, 10] width 23 height 14
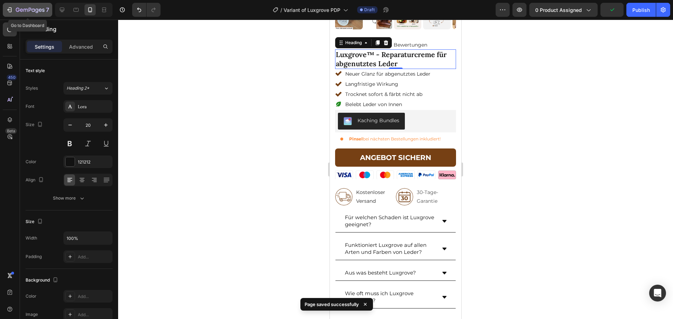
click at [28, 9] on icon "button" at bounding box center [30, 10] width 29 height 6
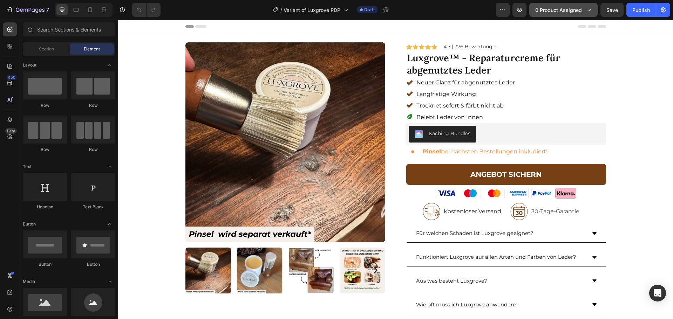
click at [556, 13] on span "0 product assigned" at bounding box center [558, 9] width 47 height 7
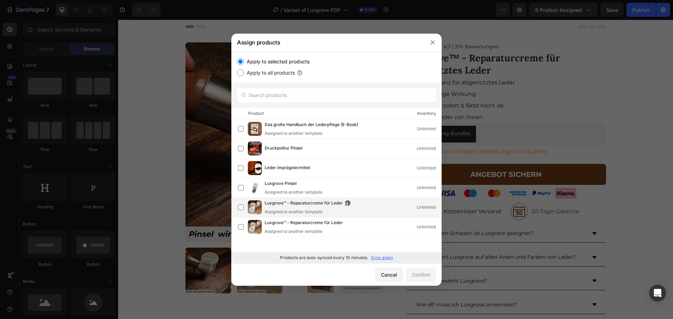
click at [379, 206] on div "Luxgrove™ - Reparaturcreme für Leder Assigned to another template Unlimited" at bounding box center [353, 207] width 177 height 15
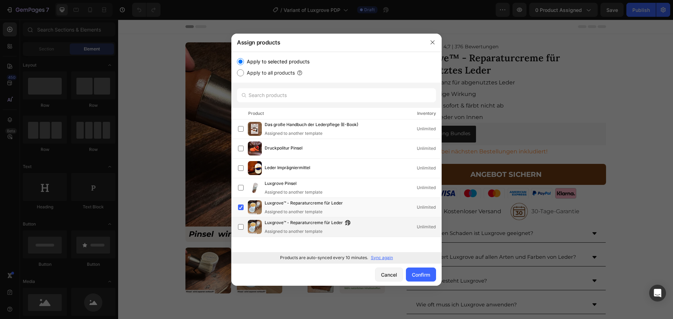
click at [370, 231] on div "Luxgrove™ - Reparaturcreme für Leder Assigned to another template Unlimited" at bounding box center [353, 226] width 177 height 15
click at [413, 271] on button "Confirm" at bounding box center [421, 275] width 30 height 14
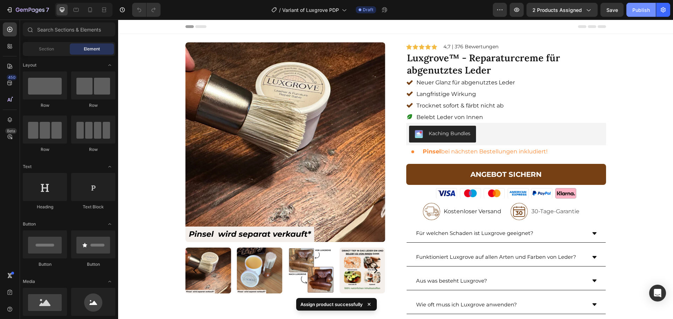
drag, startPoint x: 644, startPoint y: 12, endPoint x: 508, endPoint y: 3, distance: 136.0
click at [644, 12] on div "Publish" at bounding box center [641, 9] width 18 height 7
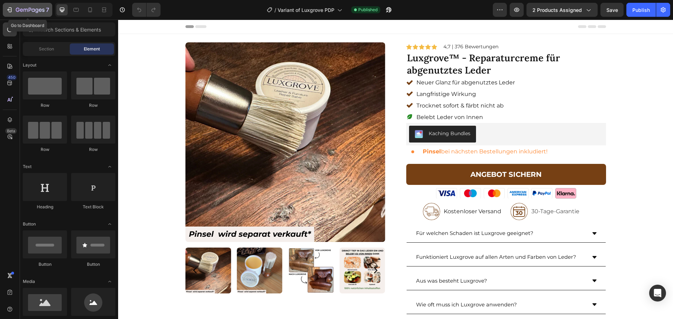
click at [16, 6] on div "7" at bounding box center [32, 10] width 33 height 8
click at [12, 5] on button "7" at bounding box center [27, 10] width 49 height 14
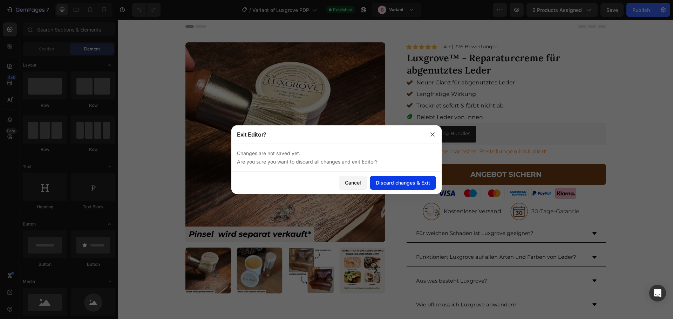
click at [397, 186] on div "Discard changes & Exit" at bounding box center [403, 182] width 54 height 7
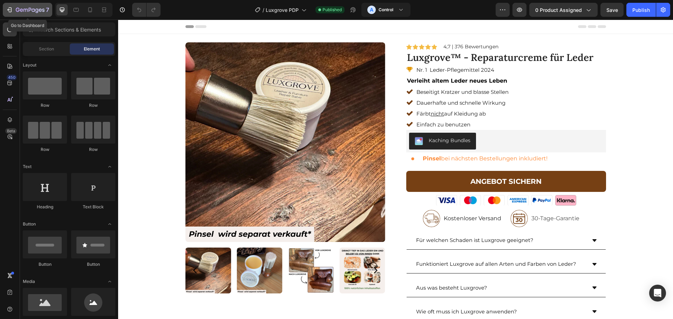
click at [40, 5] on button "7" at bounding box center [27, 10] width 49 height 14
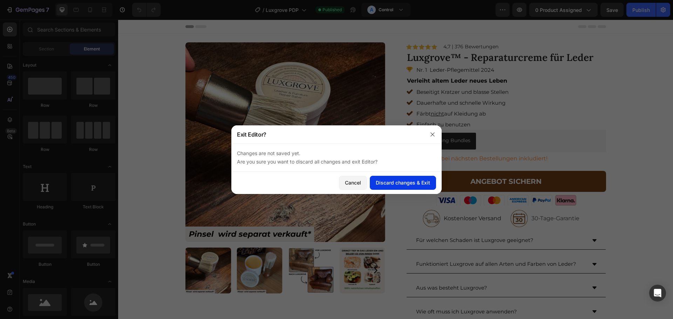
click at [424, 179] on div "Discard changes & Exit" at bounding box center [403, 182] width 54 height 7
